Goal: Task Accomplishment & Management: Use online tool/utility

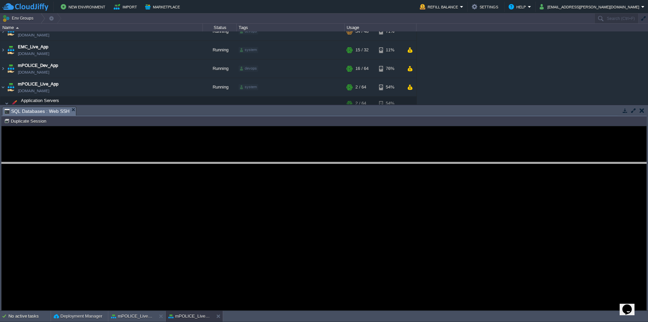
drag, startPoint x: 198, startPoint y: 119, endPoint x: 215, endPoint y: 250, distance: 132.5
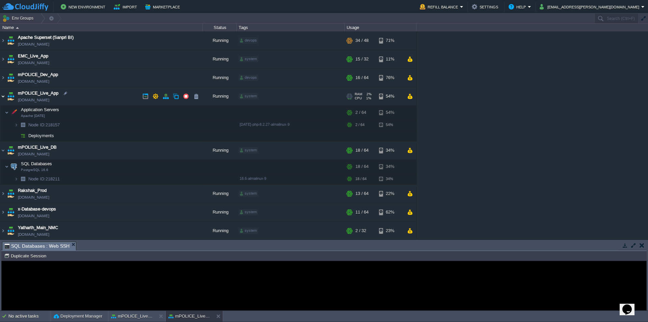
click at [3, 98] on img at bounding box center [2, 96] width 5 height 18
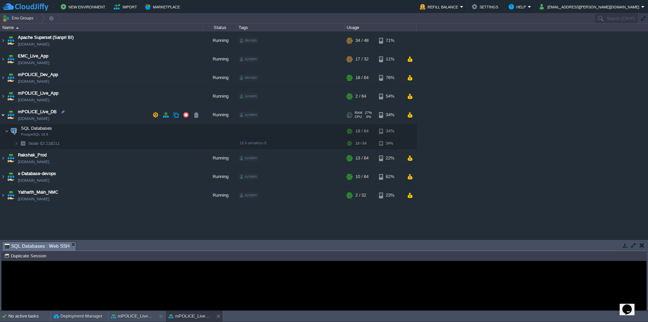
click at [2, 116] on img at bounding box center [2, 115] width 5 height 18
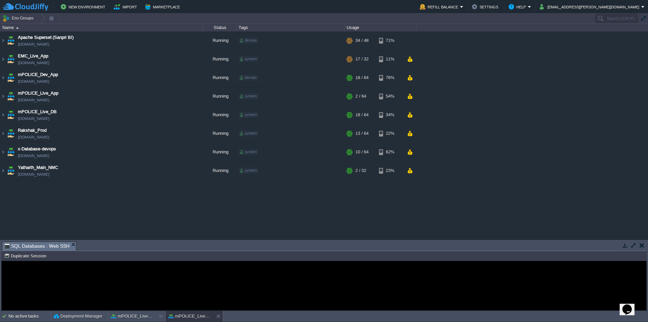
click at [37, 198] on div "Apache Superset (Sanpri BI) [DOMAIN_NAME] Running devops + Add to Env Group RAM…" at bounding box center [324, 135] width 648 height 208
click at [2, 97] on img at bounding box center [2, 96] width 5 height 18
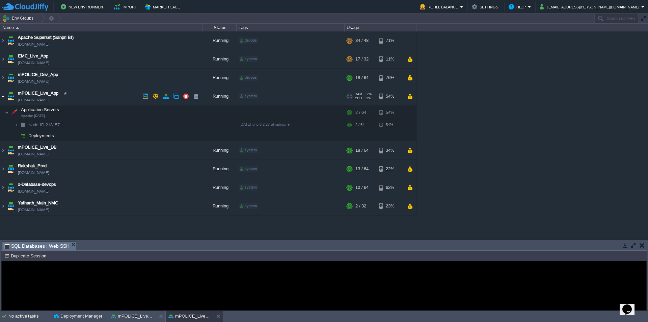
click at [2, 96] on img at bounding box center [2, 96] width 5 height 18
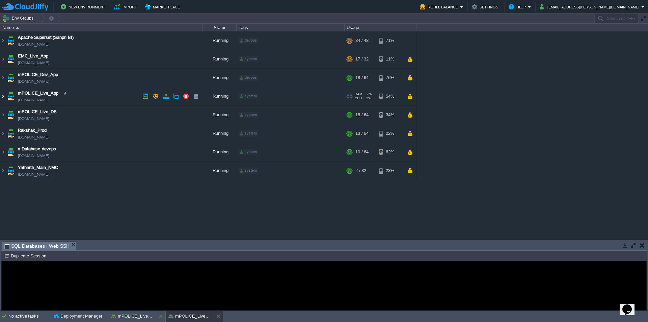
click at [2, 96] on img at bounding box center [2, 96] width 5 height 18
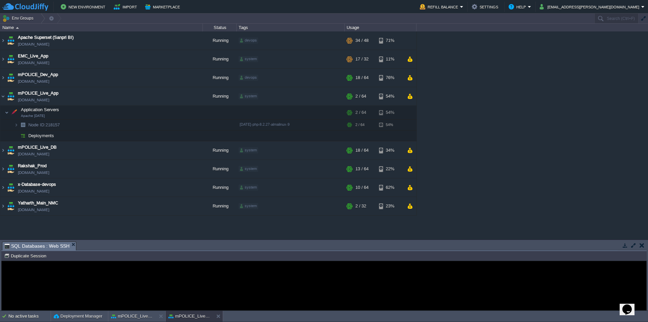
click at [455, 279] on div "Error An error has occurred and this action cannot be completed. If the problem…" at bounding box center [324, 285] width 645 height 55
click at [3, 151] on img at bounding box center [2, 150] width 5 height 18
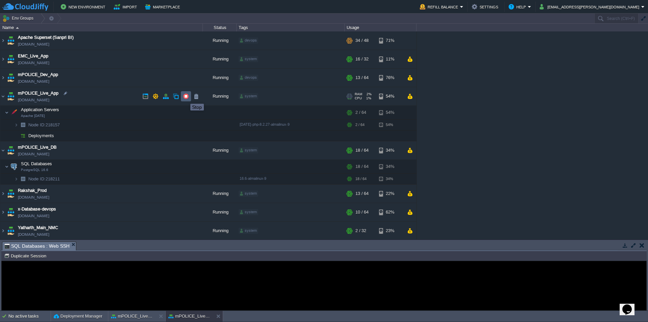
click at [185, 98] on button "button" at bounding box center [186, 96] width 6 height 6
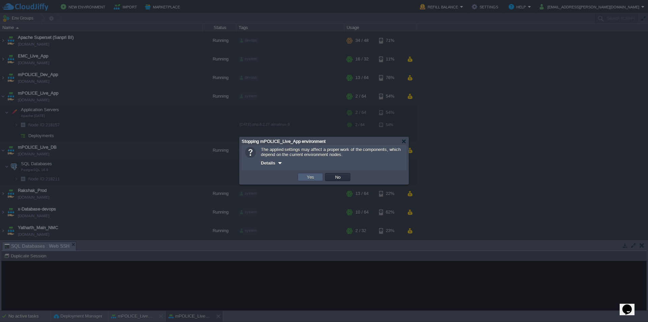
click at [315, 179] on button "Yes" at bounding box center [310, 177] width 11 height 6
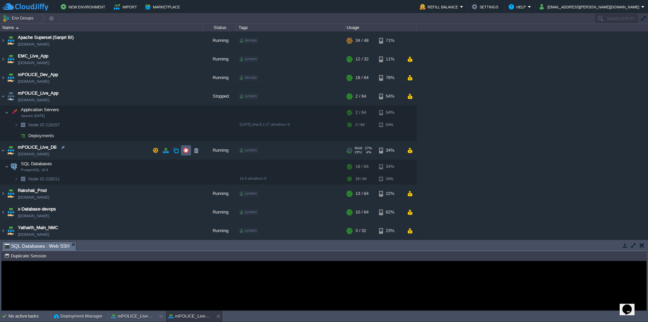
click at [187, 151] on button "button" at bounding box center [186, 150] width 6 height 6
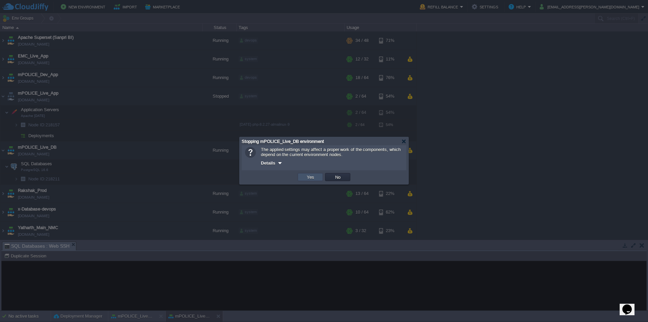
click at [309, 178] on button "Yes" at bounding box center [310, 177] width 11 height 6
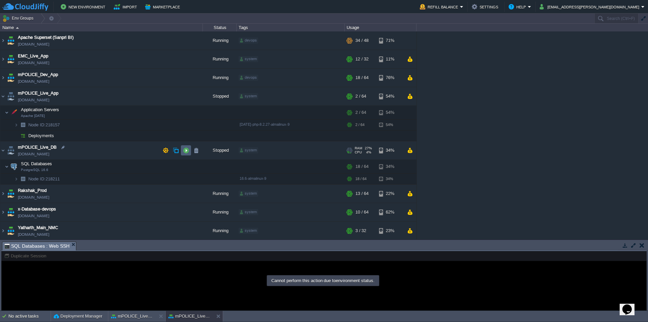
click at [185, 151] on button "button" at bounding box center [186, 150] width 6 height 6
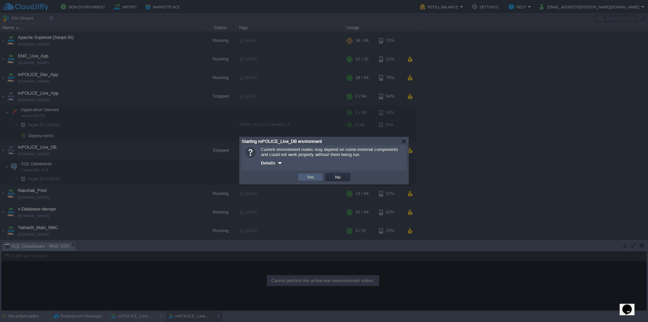
click at [317, 179] on td "Yes" at bounding box center [310, 177] width 25 height 8
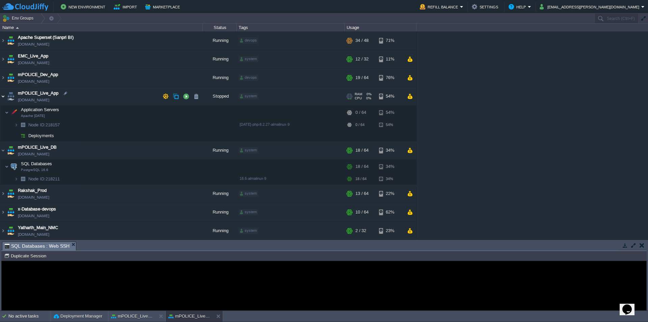
click at [2, 96] on img at bounding box center [2, 96] width 5 height 18
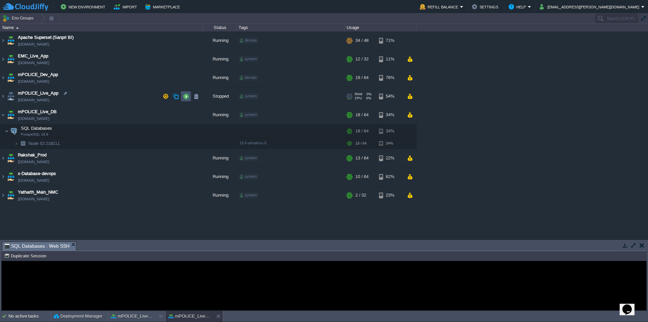
click at [187, 98] on button "button" at bounding box center [186, 96] width 6 height 6
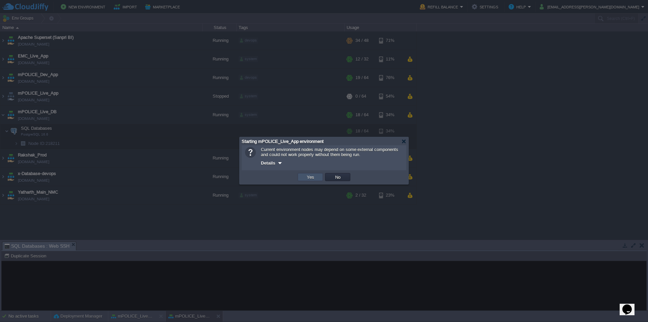
click at [315, 177] on button "Yes" at bounding box center [310, 177] width 11 height 6
